Goal: Task Accomplishment & Management: Use online tool/utility

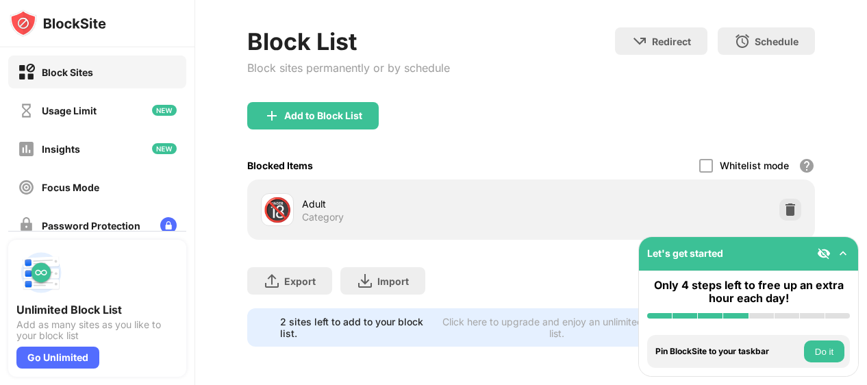
scroll to position [68, 0]
click at [88, 73] on div "Block Sites" at bounding box center [67, 72] width 51 height 12
click at [820, 347] on button "Do it" at bounding box center [824, 351] width 40 height 22
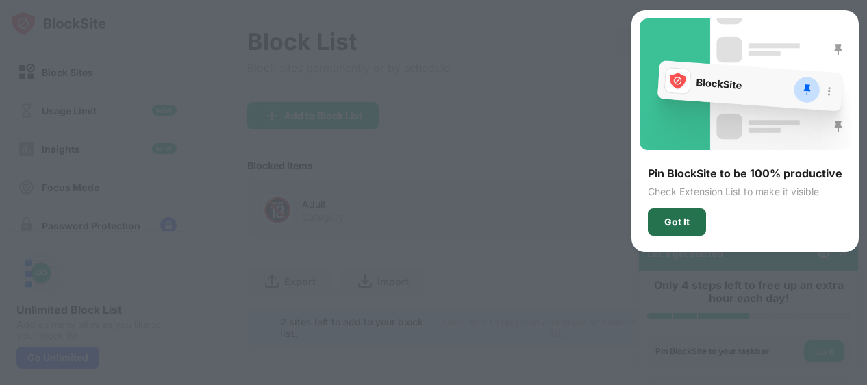
click at [689, 220] on div "Got It" at bounding box center [676, 221] width 25 height 11
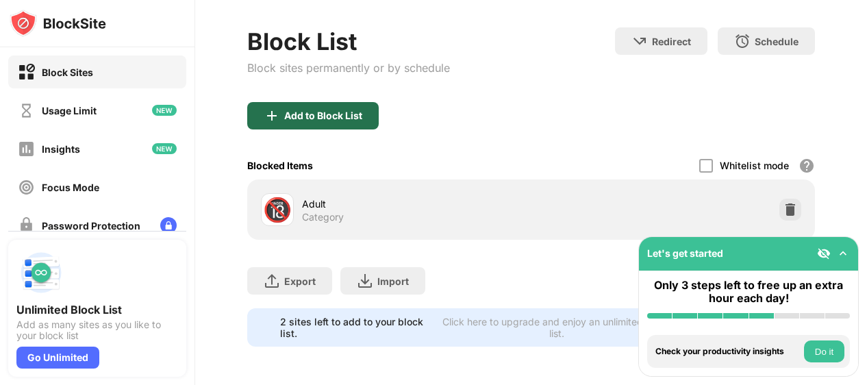
click at [368, 102] on div "Add to Block List" at bounding box center [312, 115] width 131 height 27
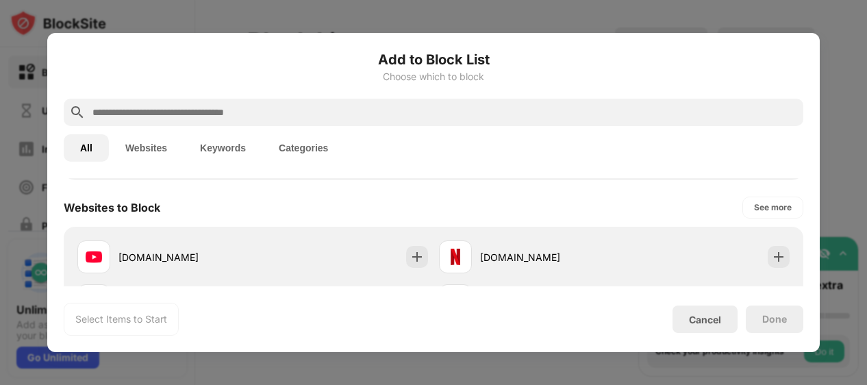
scroll to position [197, 0]
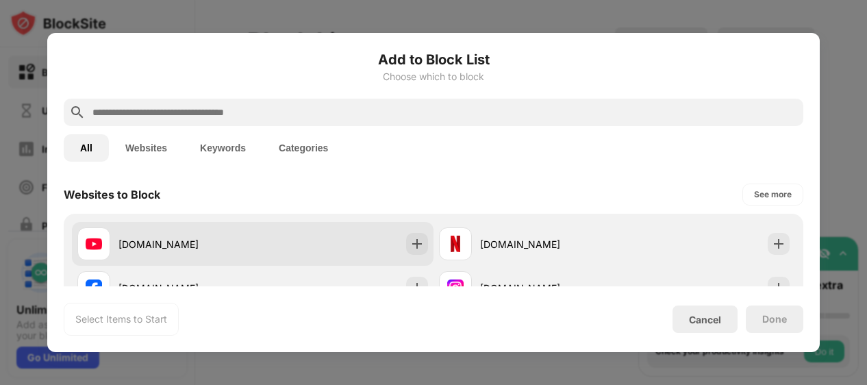
click at [423, 241] on div "youtube.com" at bounding box center [252, 244] width 361 height 44
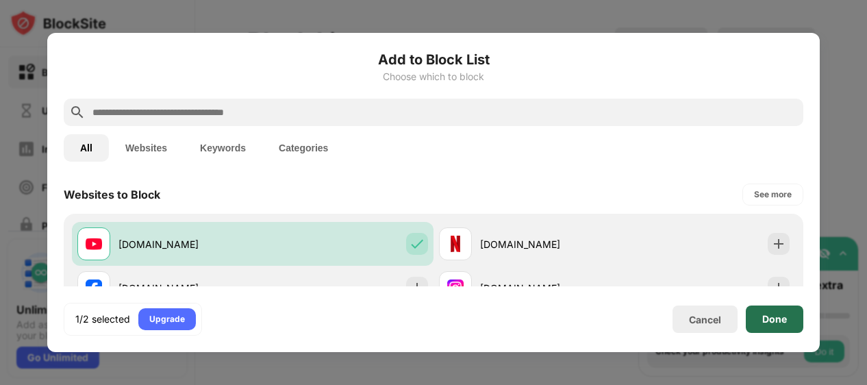
click at [778, 318] on div "Done" at bounding box center [774, 319] width 25 height 11
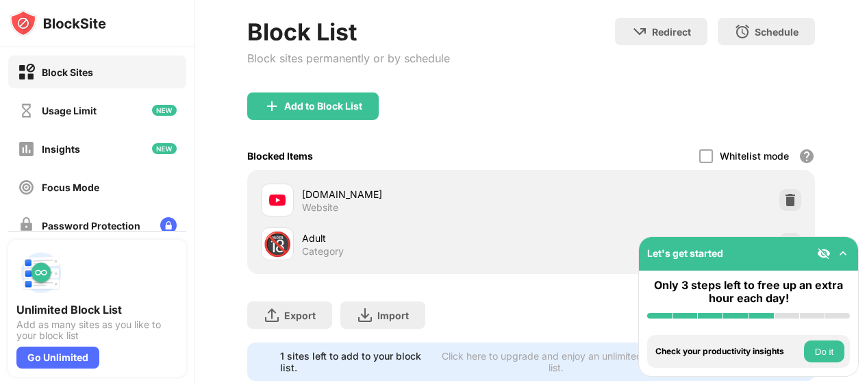
scroll to position [0, 0]
